Goal: Task Accomplishment & Management: Use online tool/utility

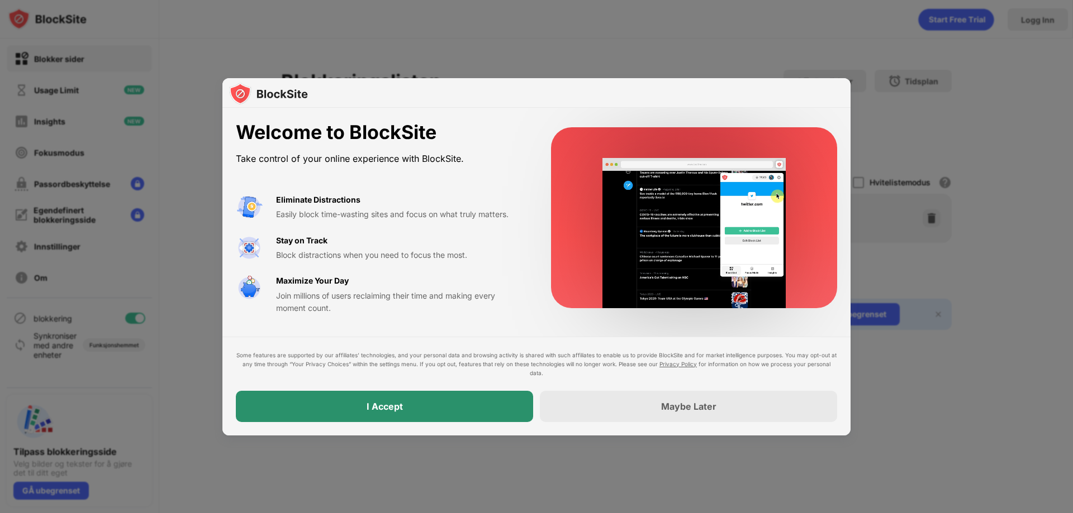
click at [448, 402] on div "I Accept" at bounding box center [384, 406] width 297 height 31
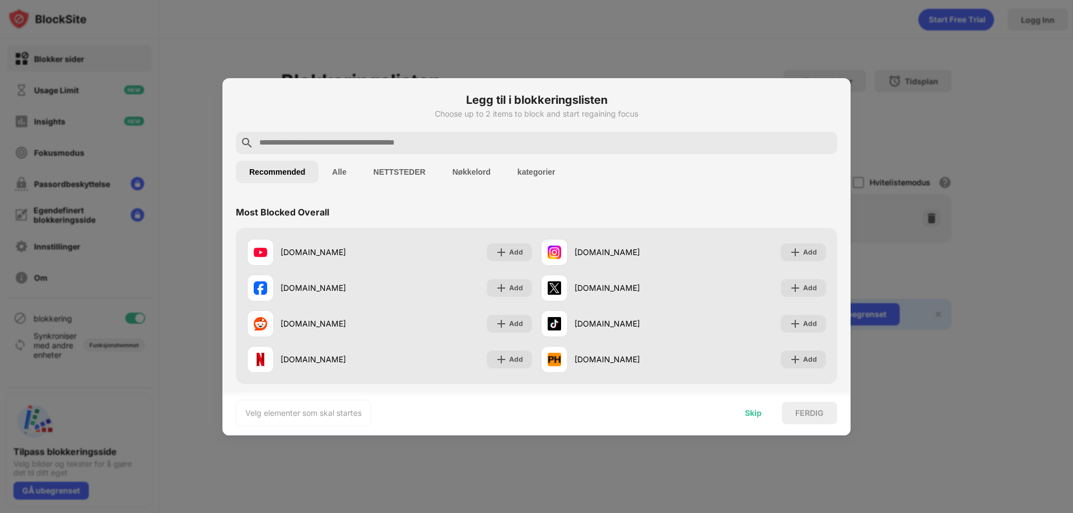
click at [755, 411] on div "Skip" at bounding box center [753, 413] width 17 height 9
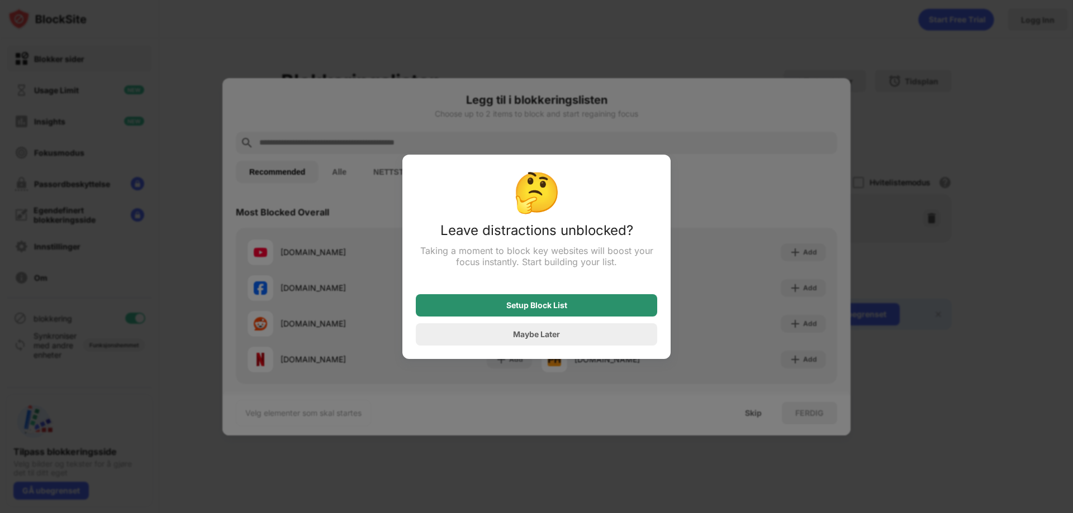
click at [577, 306] on div "Setup Block List" at bounding box center [536, 305] width 241 height 22
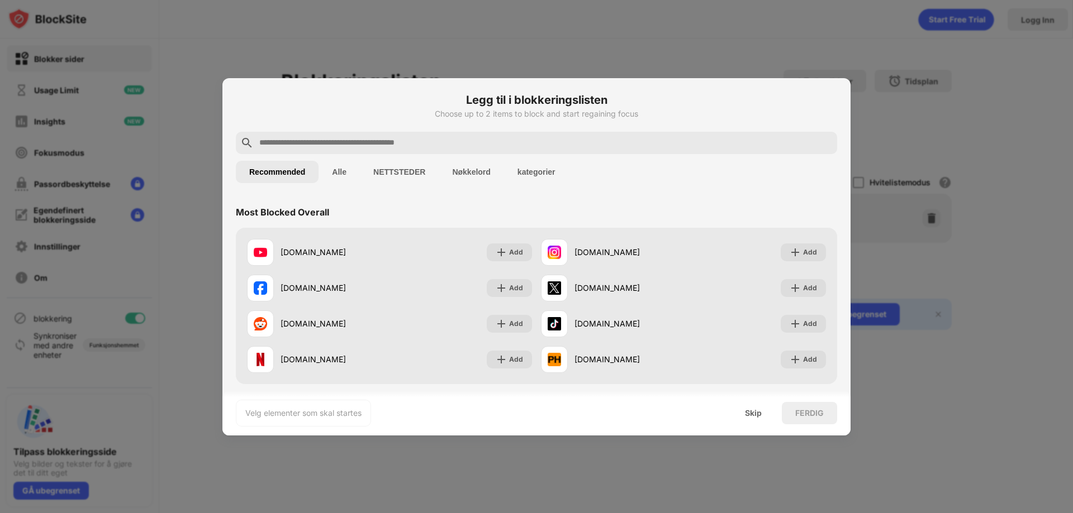
click at [332, 133] on div at bounding box center [536, 143] width 601 height 22
click at [327, 145] on input "text" at bounding box center [545, 142] width 574 height 13
click at [361, 150] on div at bounding box center [536, 143] width 601 height 22
click at [361, 145] on input "text" at bounding box center [545, 142] width 574 height 13
paste input "**********"
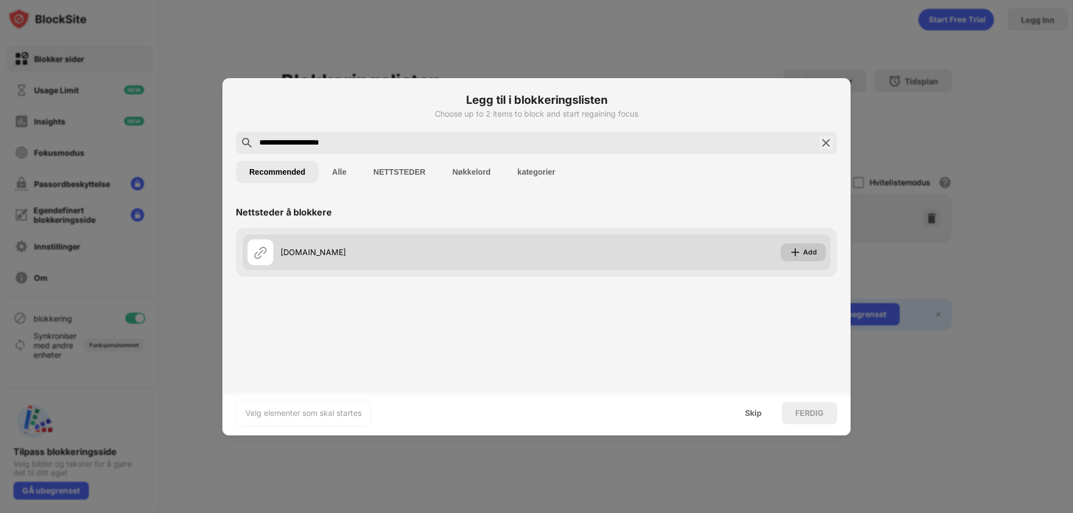
click at [801, 251] on img at bounding box center [794, 252] width 11 height 11
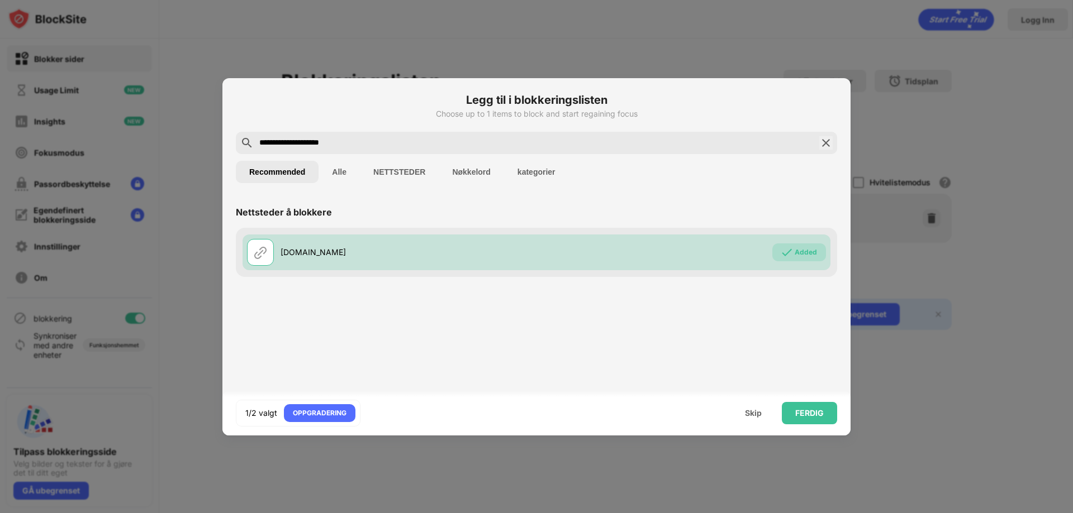
drag, startPoint x: 375, startPoint y: 138, endPoint x: 212, endPoint y: 145, distance: 163.3
click at [212, 513] on div "**********" at bounding box center [536, 513] width 1073 height 0
paste input "text"
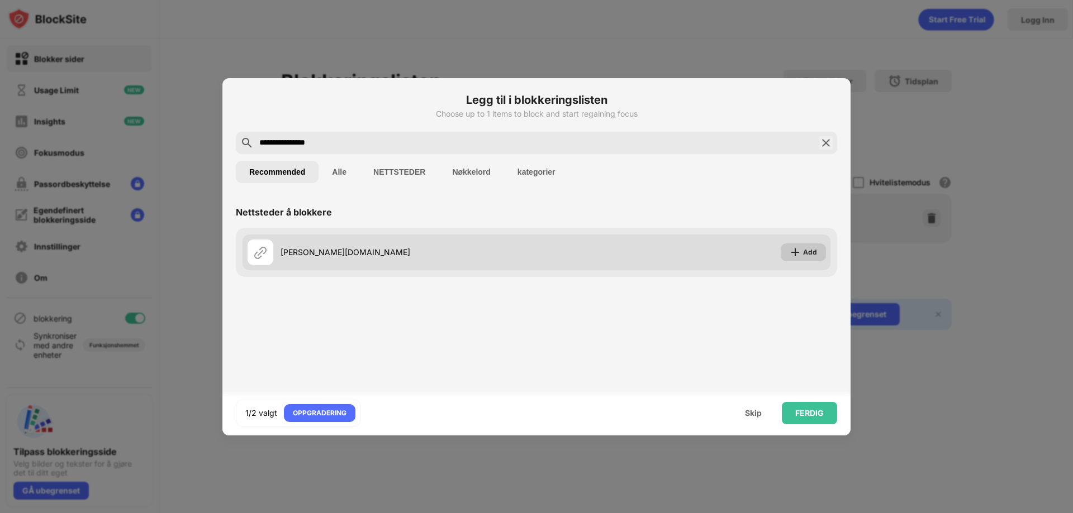
type input "**********"
click at [813, 247] on div "Add" at bounding box center [810, 252] width 14 height 11
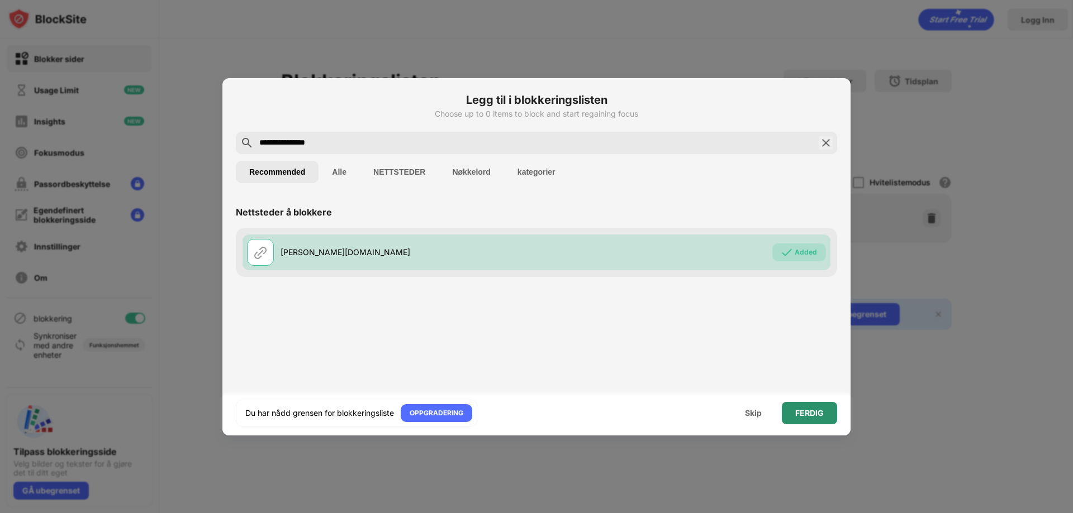
click at [821, 410] on div "FERDIG" at bounding box center [809, 413] width 28 height 9
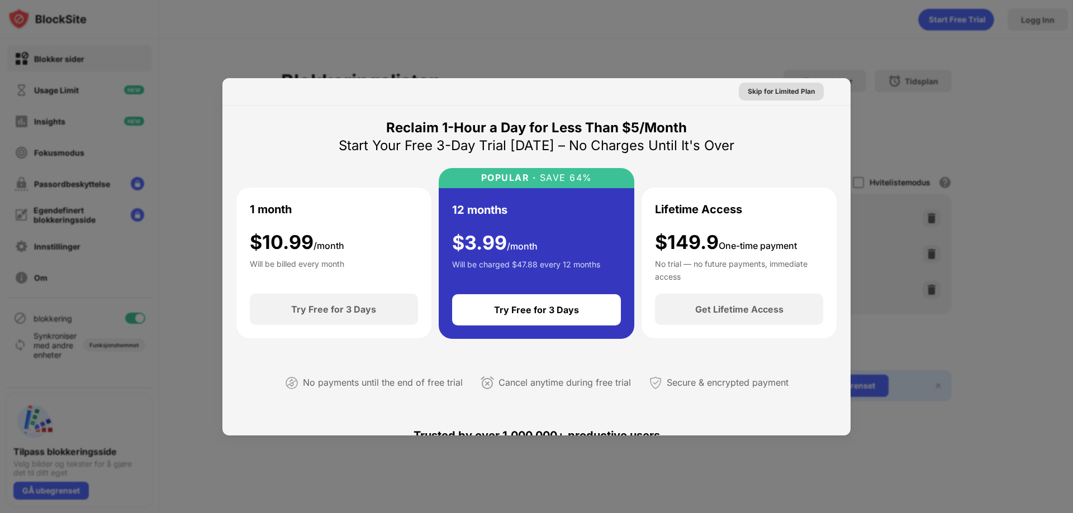
click at [786, 92] on div "Skip for Limited Plan" at bounding box center [781, 91] width 67 height 11
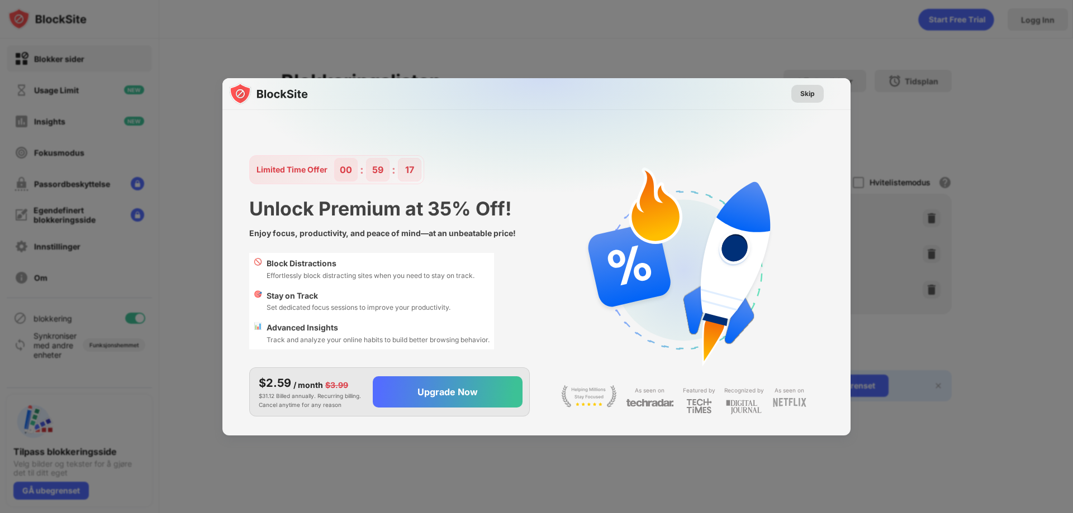
click at [811, 94] on div "Skip" at bounding box center [807, 93] width 15 height 11
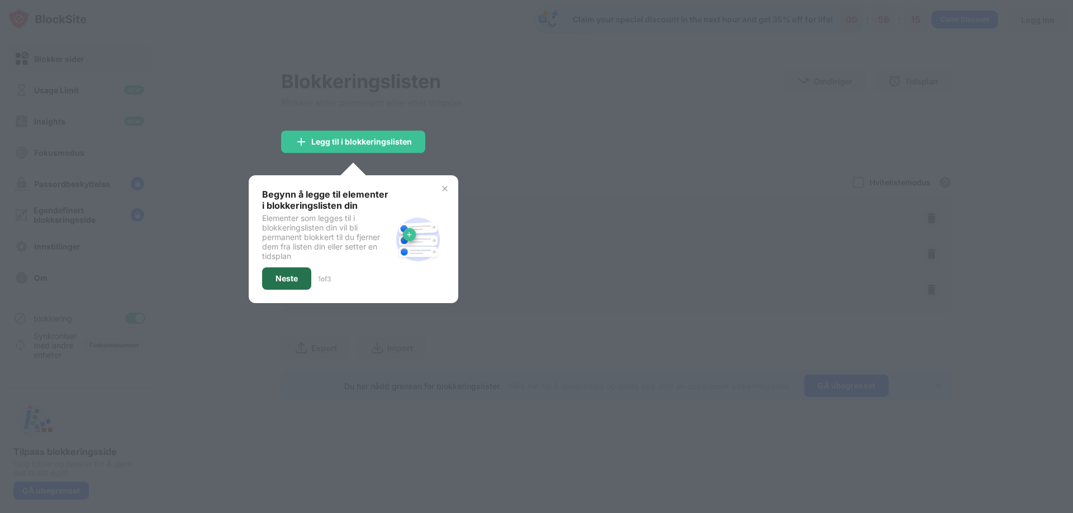
click at [296, 273] on div "Neste" at bounding box center [286, 279] width 49 height 22
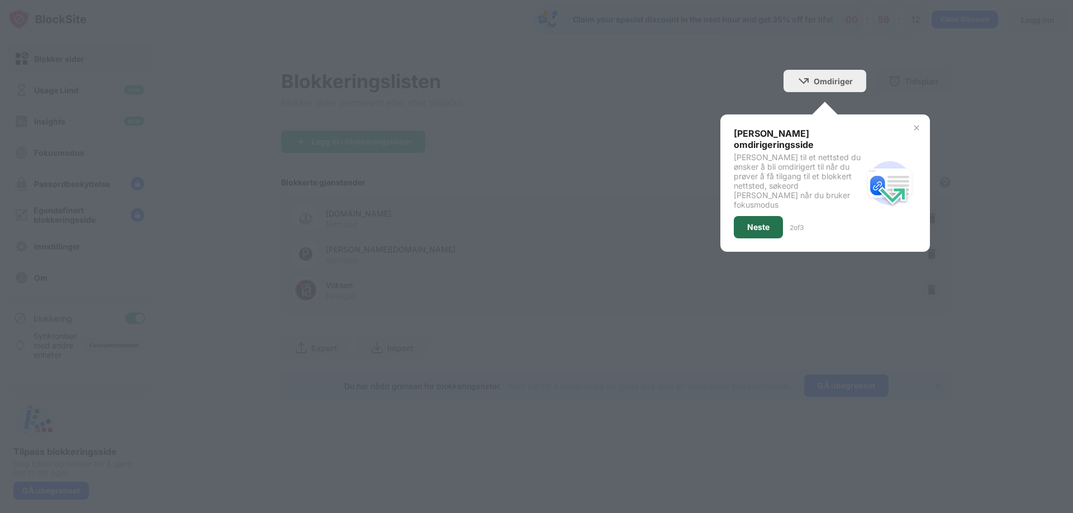
click at [775, 216] on div "Neste" at bounding box center [758, 227] width 49 height 22
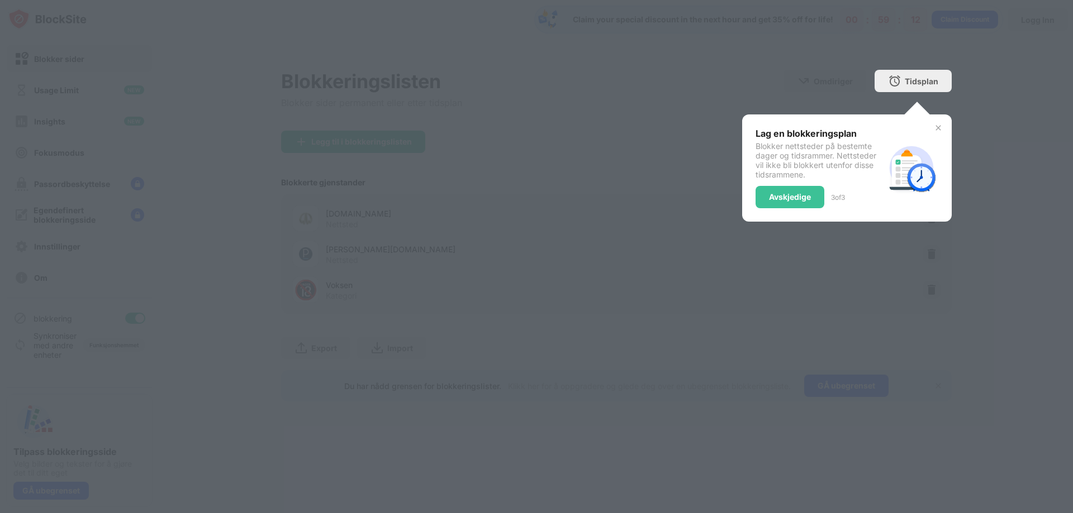
click at [782, 184] on div "Lag en blokkeringsplan Blokker nettsteder på bestemte dager og tidsrammer. Nett…" at bounding box center [819, 168] width 129 height 80
click at [798, 195] on div "Avskjedige" at bounding box center [790, 197] width 42 height 9
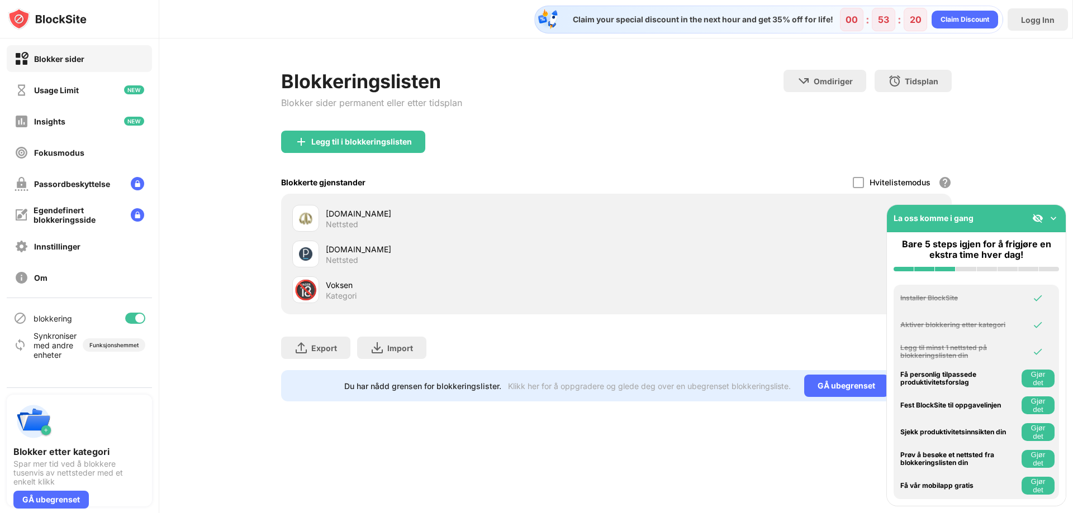
drag, startPoint x: 370, startPoint y: 220, endPoint x: 315, endPoint y: 208, distance: 56.0
click at [315, 208] on div "[DOMAIN_NAME] Nettsted" at bounding box center [454, 218] width 324 height 27
click at [443, 229] on div "[DOMAIN_NAME] Nettsted" at bounding box center [616, 219] width 657 height 36
